Goal: Entertainment & Leisure: Browse casually

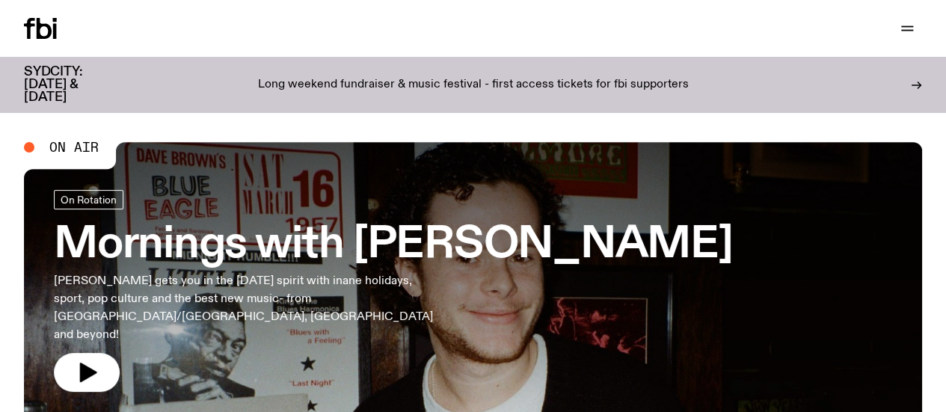
drag, startPoint x: 0, startPoint y: 0, endPoint x: 183, endPoint y: 28, distance: 185.4
click at [0, 0] on link "Explore" at bounding box center [0, 0] width 0 height 0
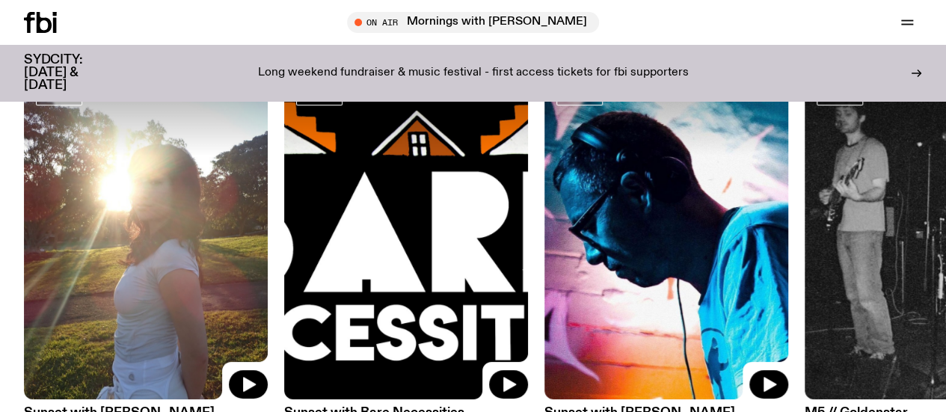
scroll to position [127, 0]
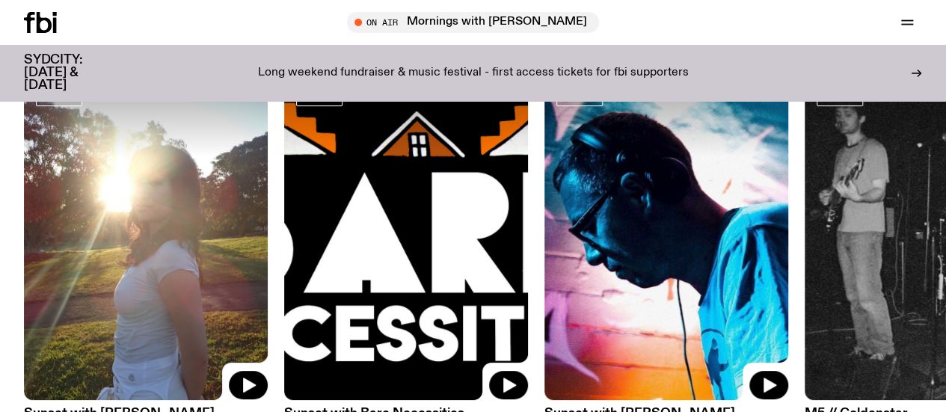
click at [49, 22] on icon at bounding box center [44, 22] width 15 height 21
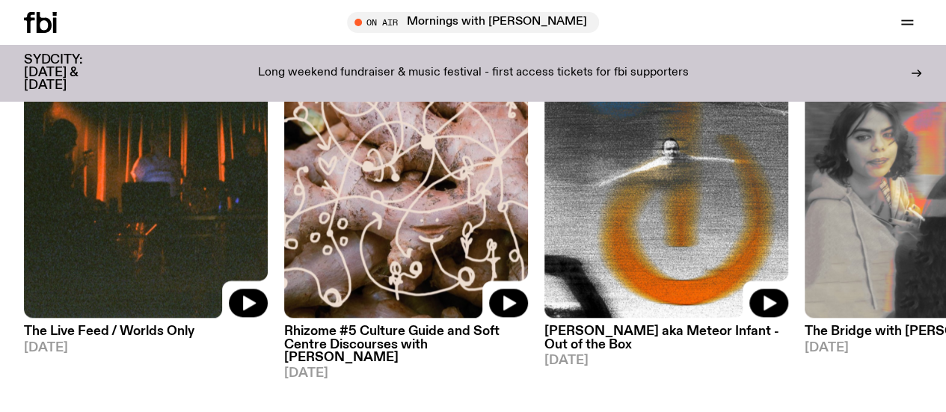
scroll to position [745, 0]
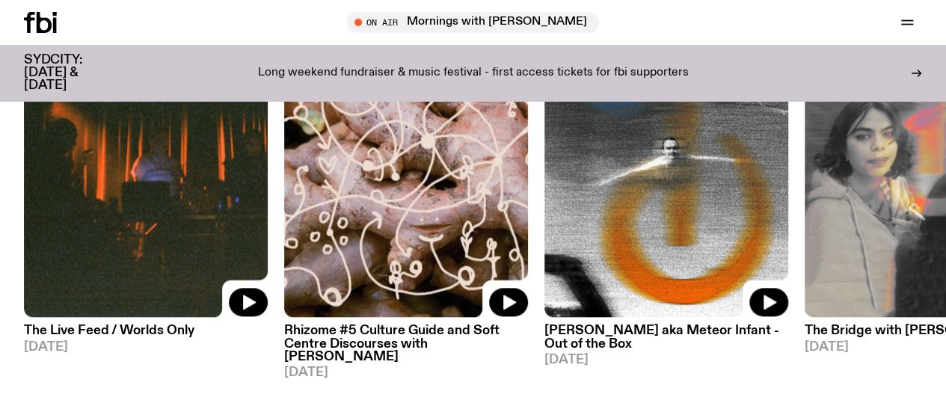
click at [0, 0] on link "Explore" at bounding box center [0, 0] width 0 height 0
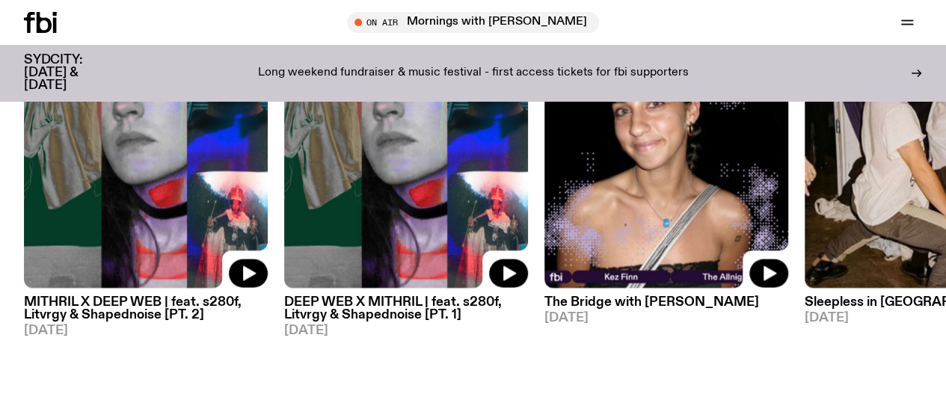
scroll to position [1255, 0]
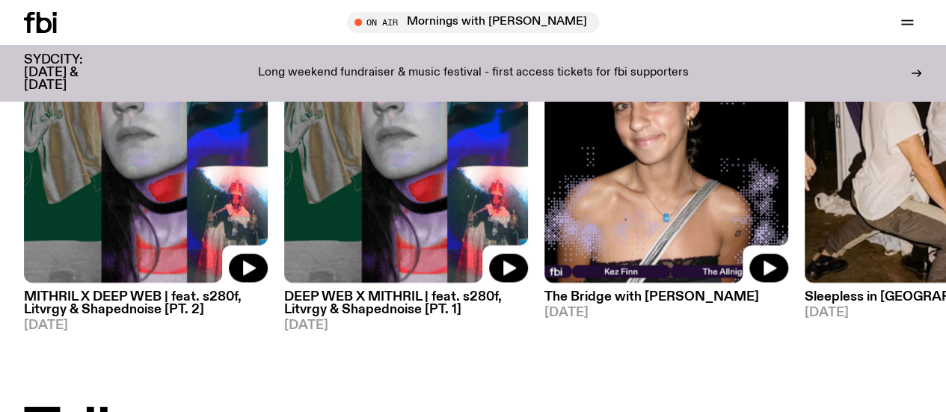
click at [139, 213] on img at bounding box center [146, 119] width 244 height 325
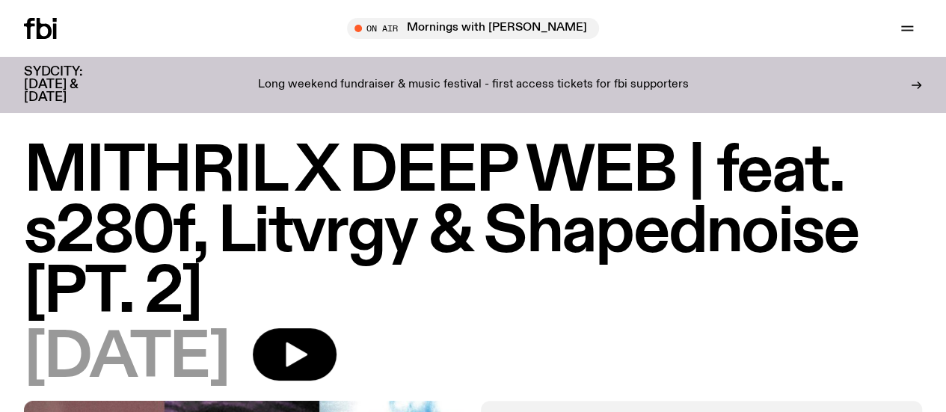
click at [53, 27] on icon at bounding box center [40, 28] width 33 height 21
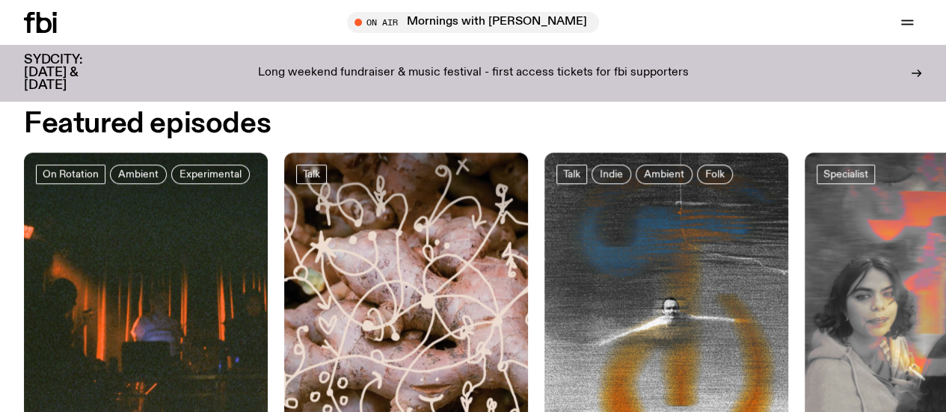
scroll to position [587, 0]
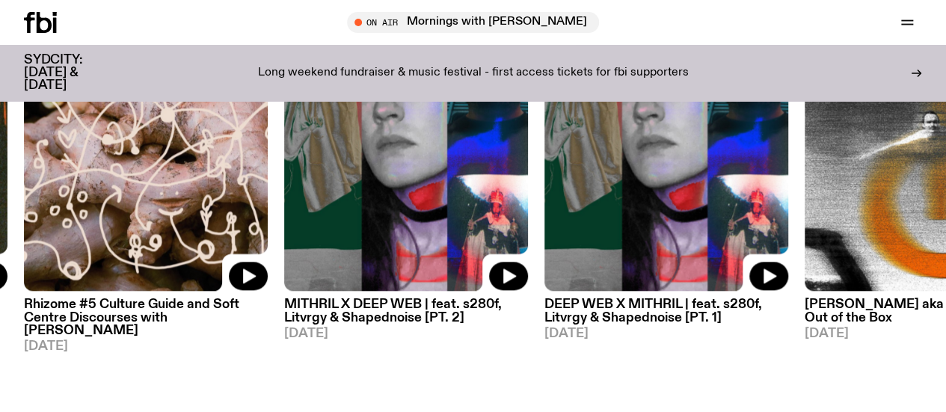
scroll to position [778, 0]
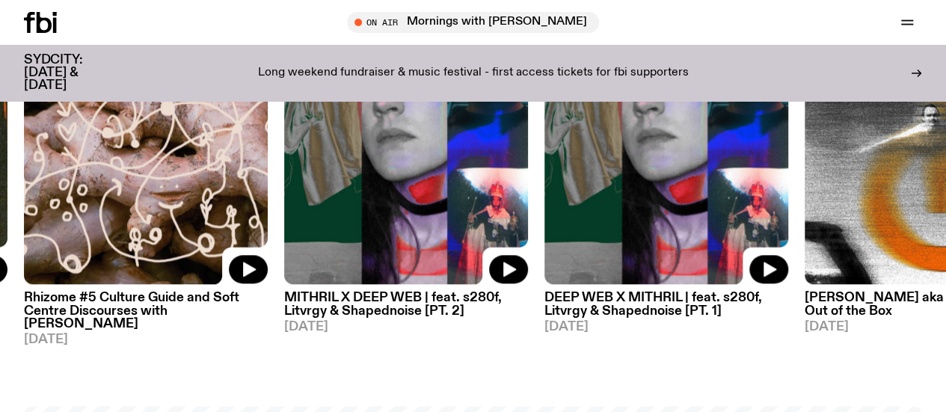
click at [94, 212] on img at bounding box center [146, 122] width 244 height 325
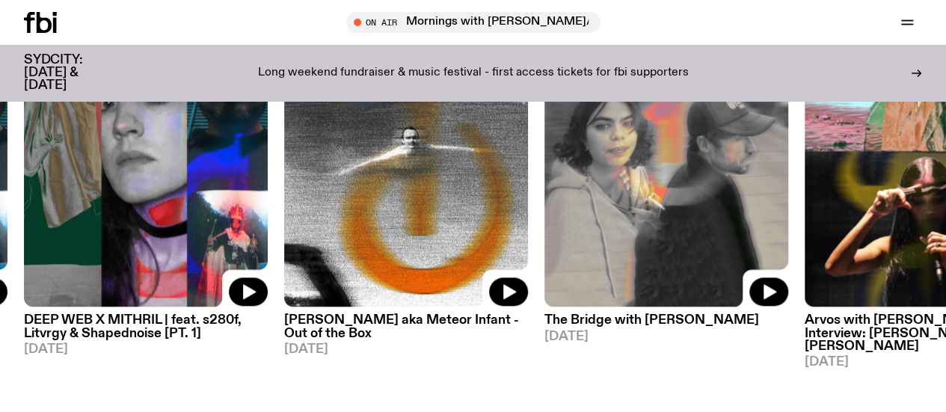
scroll to position [757, 0]
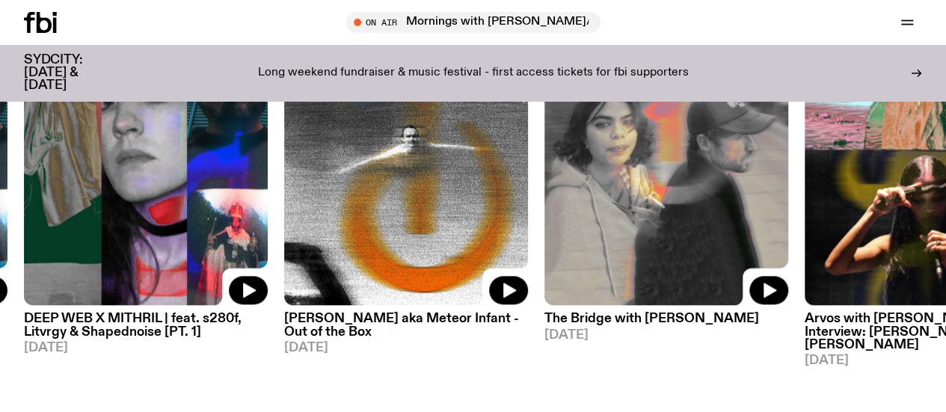
click at [215, 97] on img at bounding box center [146, 143] width 244 height 325
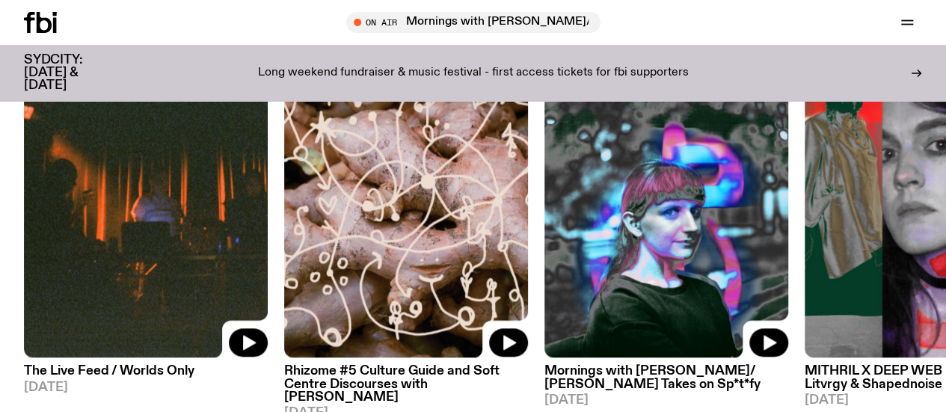
scroll to position [704, 0]
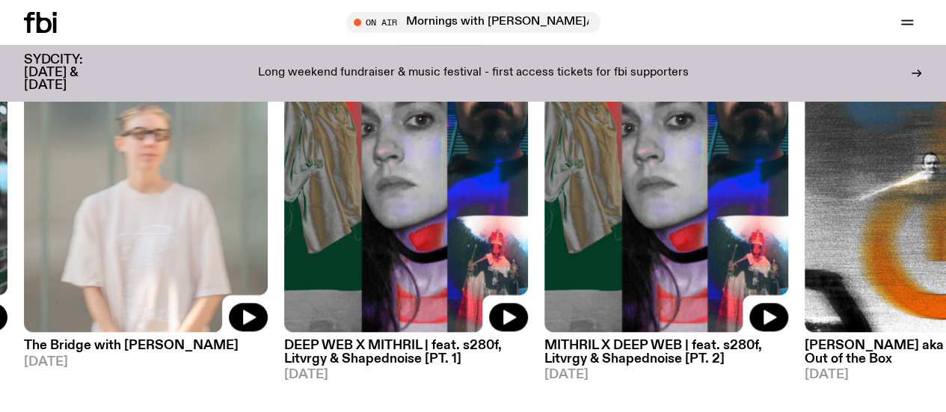
scroll to position [767, 0]
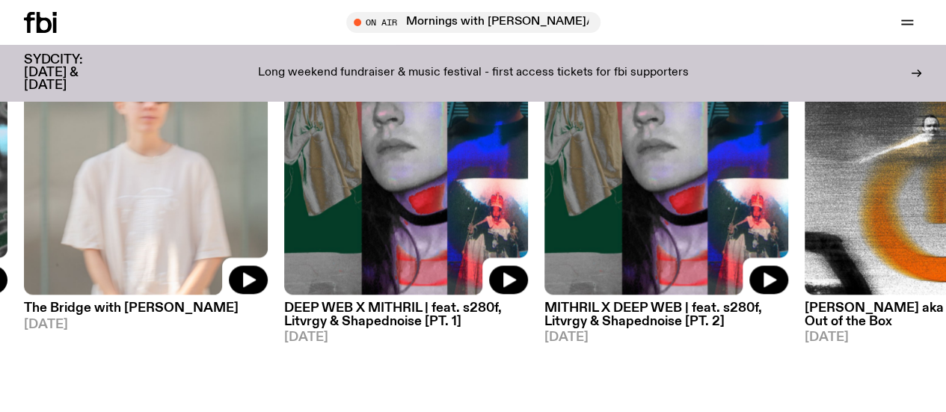
click at [90, 230] on img at bounding box center [146, 132] width 244 height 325
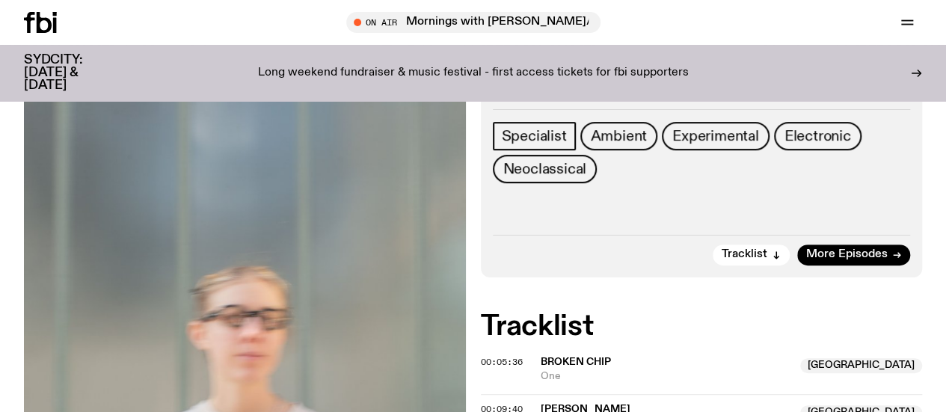
scroll to position [70, 0]
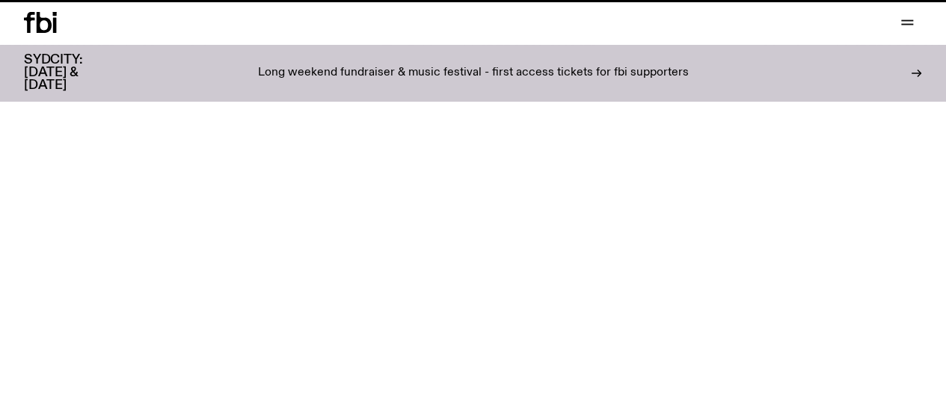
scroll to position [767, 0]
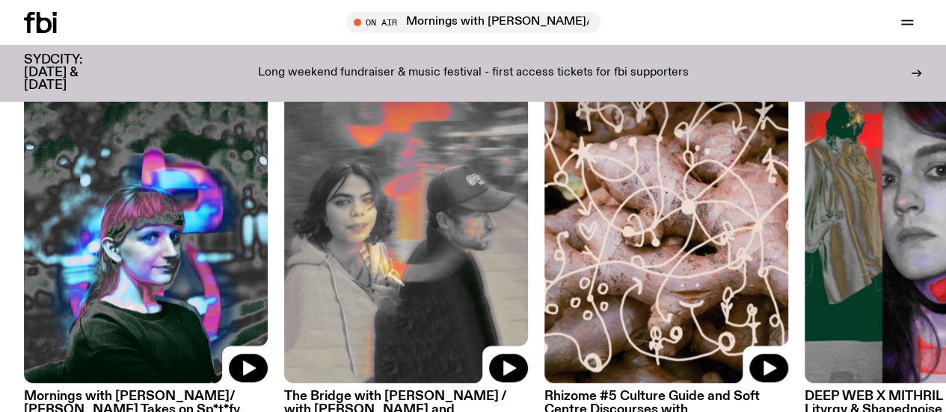
scroll to position [718, 0]
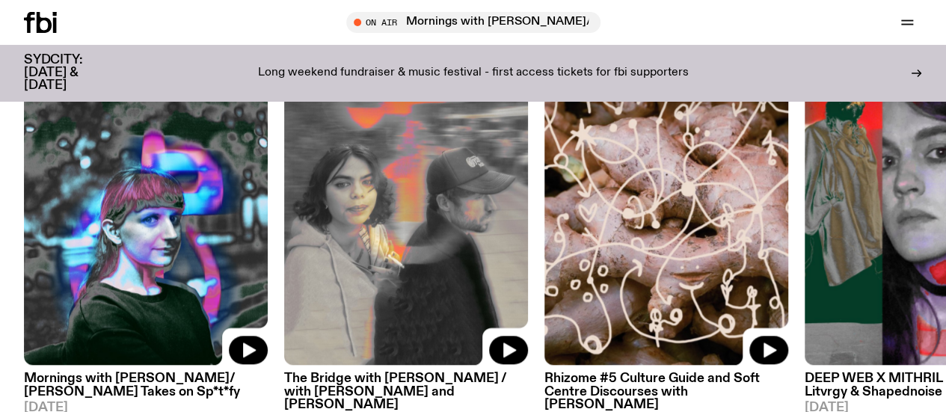
scroll to position [764, 0]
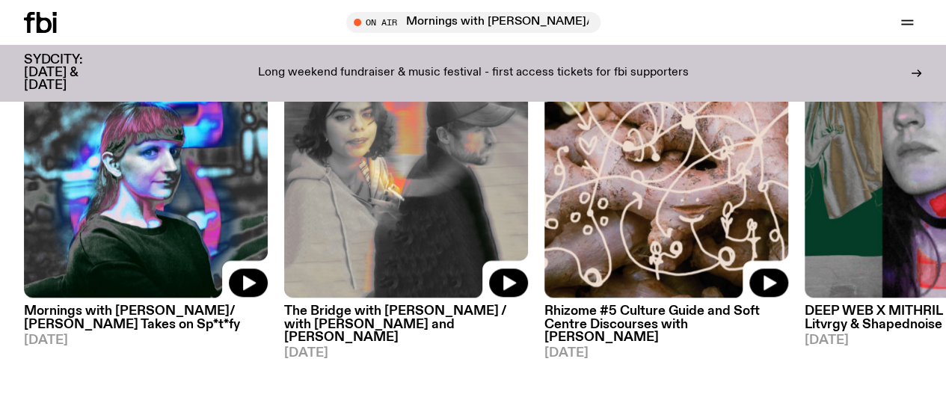
click at [158, 191] on img at bounding box center [146, 135] width 244 height 325
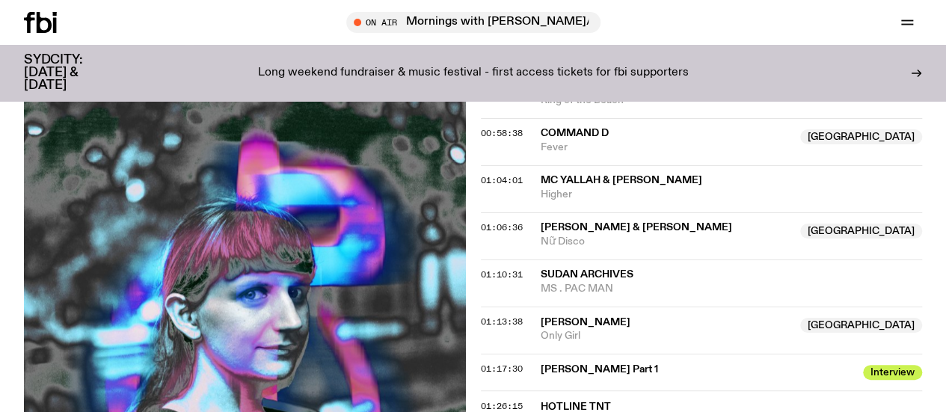
scroll to position [1036, 0]
click at [43, 25] on icon at bounding box center [40, 22] width 33 height 21
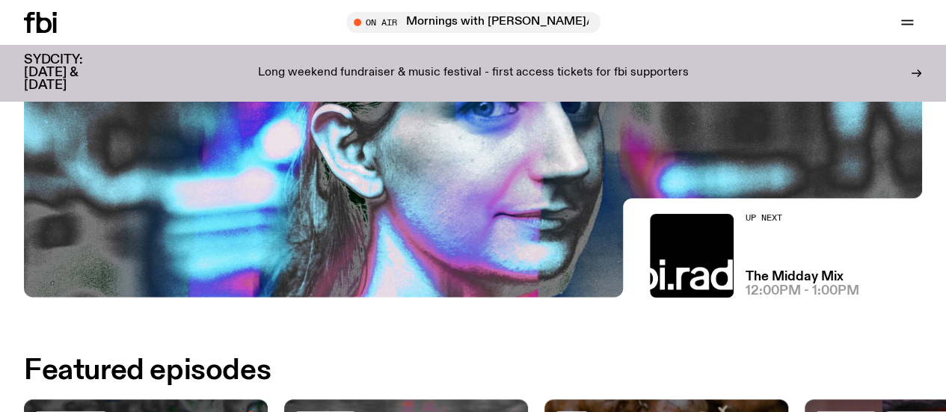
scroll to position [673, 0]
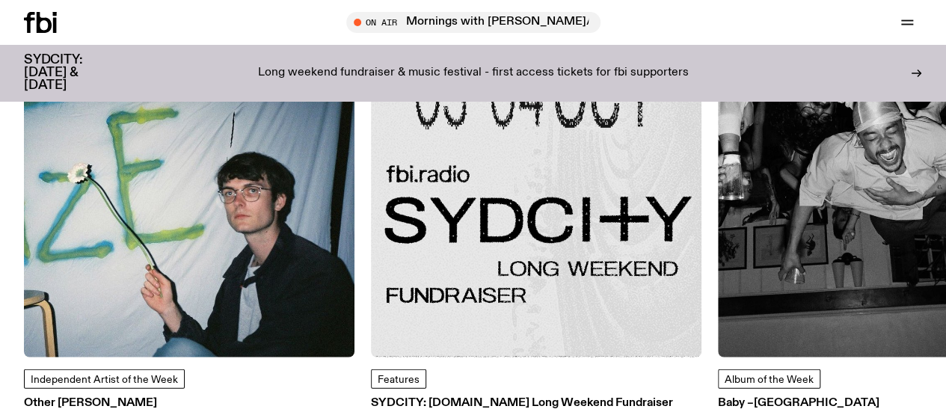
scroll to position [1898, 0]
